Goal: Task Accomplishment & Management: Manage account settings

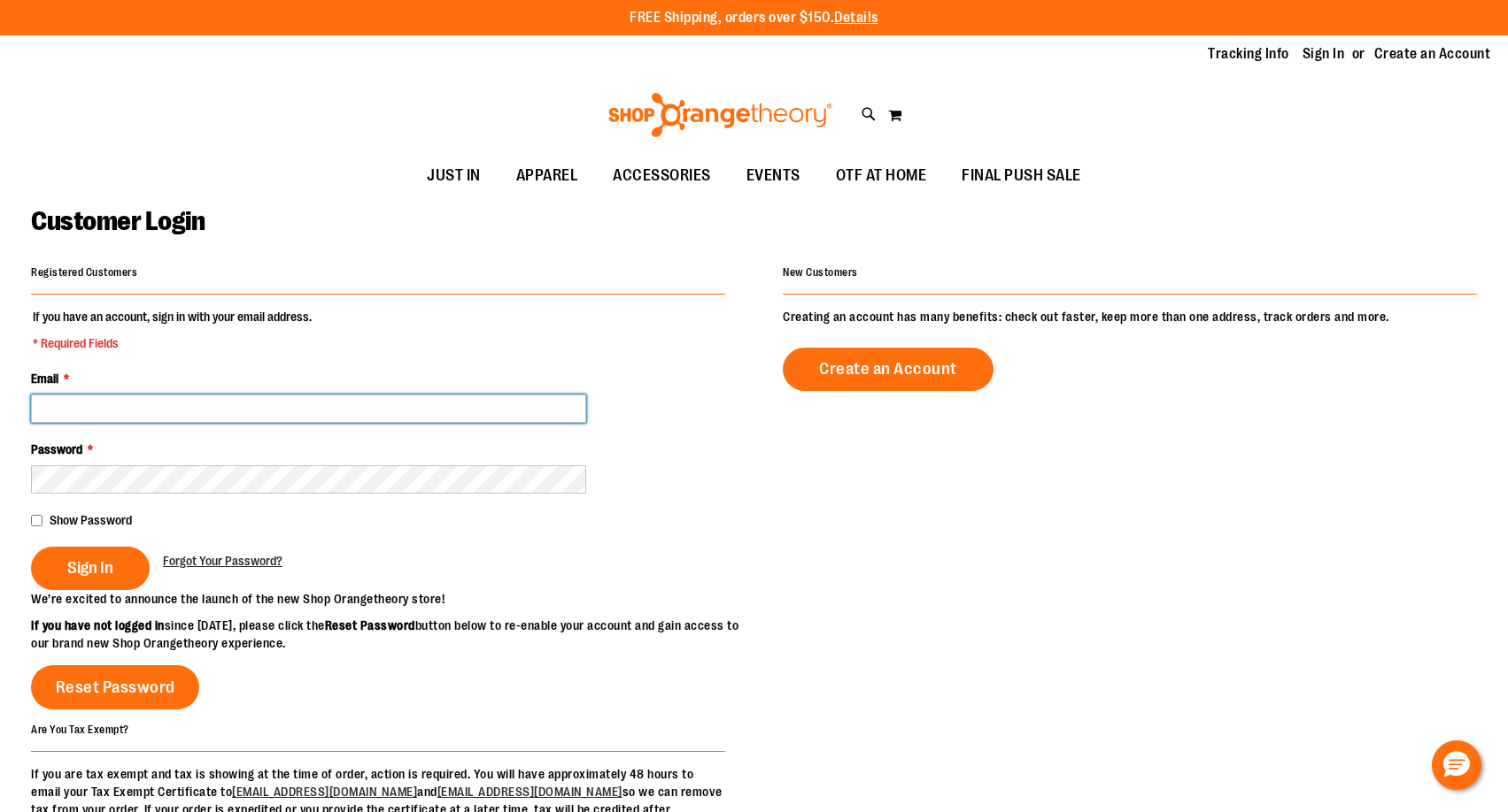
click at [173, 413] on input "Email *" at bounding box center [309, 408] width 556 height 28
type input "**********"
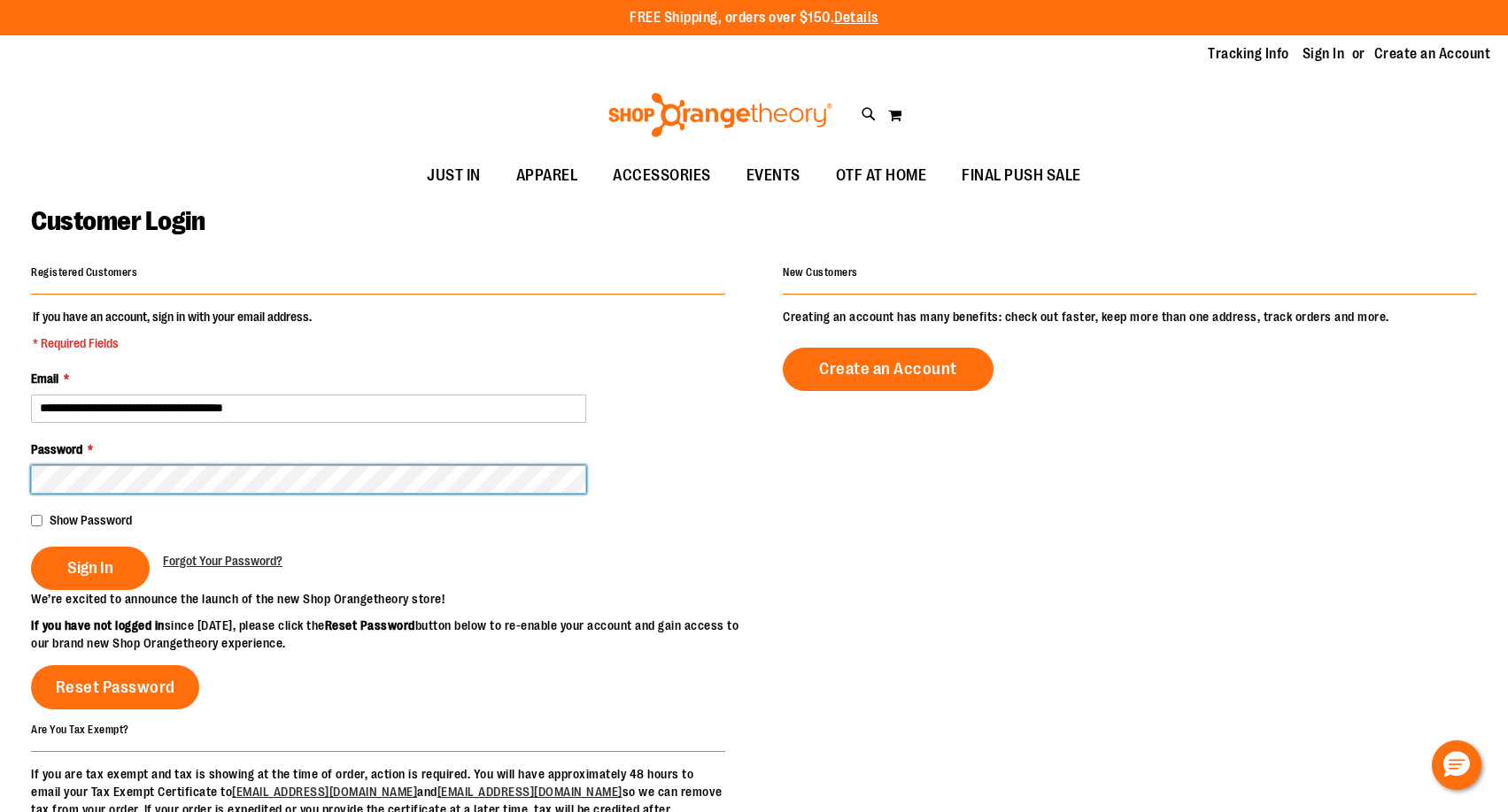
click at [31, 547] on button "Sign In" at bounding box center [90, 568] width 119 height 43
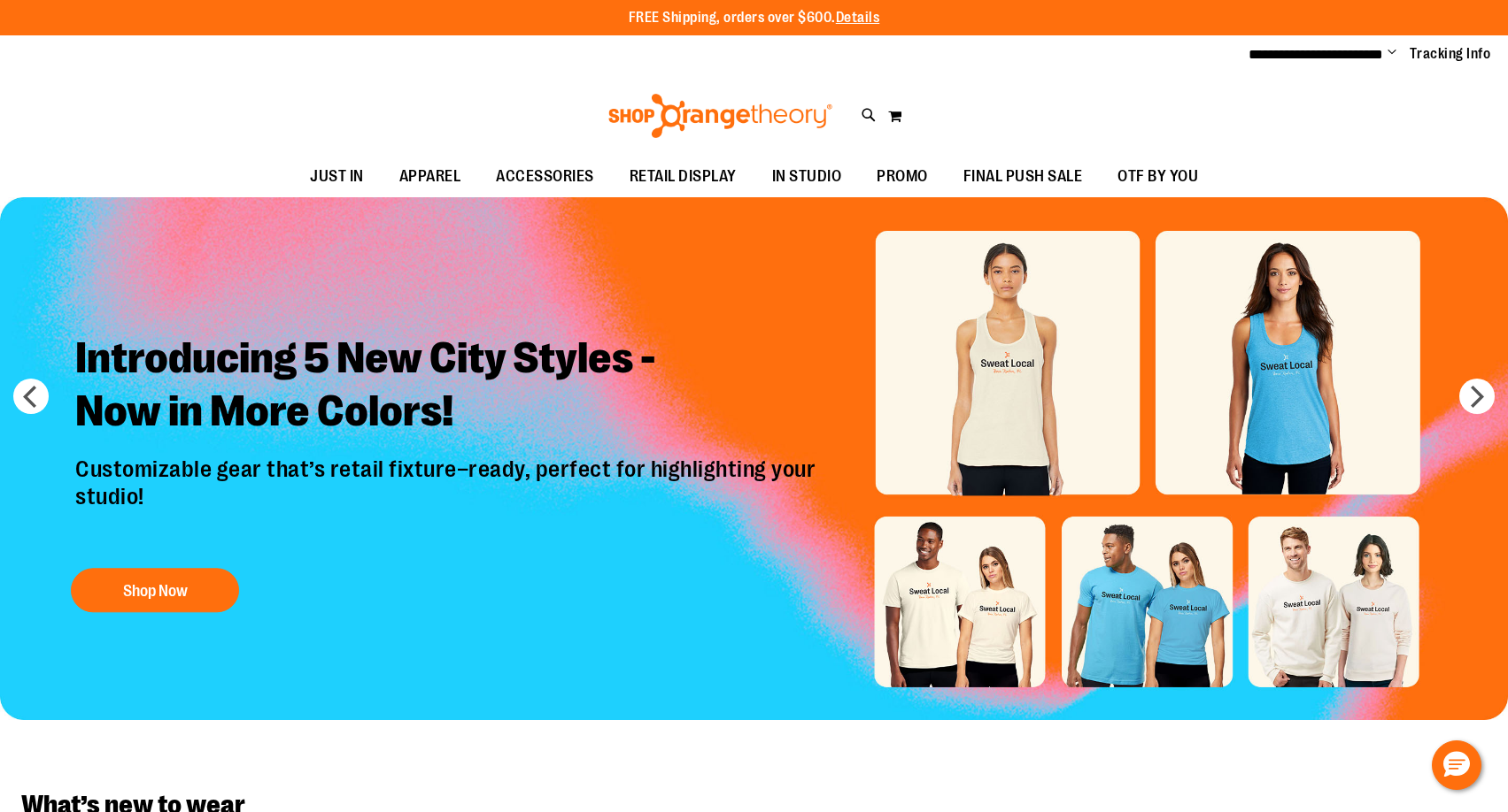
click at [255, 104] on div "Toggle Nav Search Popular Suggestions Advanced Search" at bounding box center [754, 115] width 1508 height 81
